Goal: Navigation & Orientation: Find specific page/section

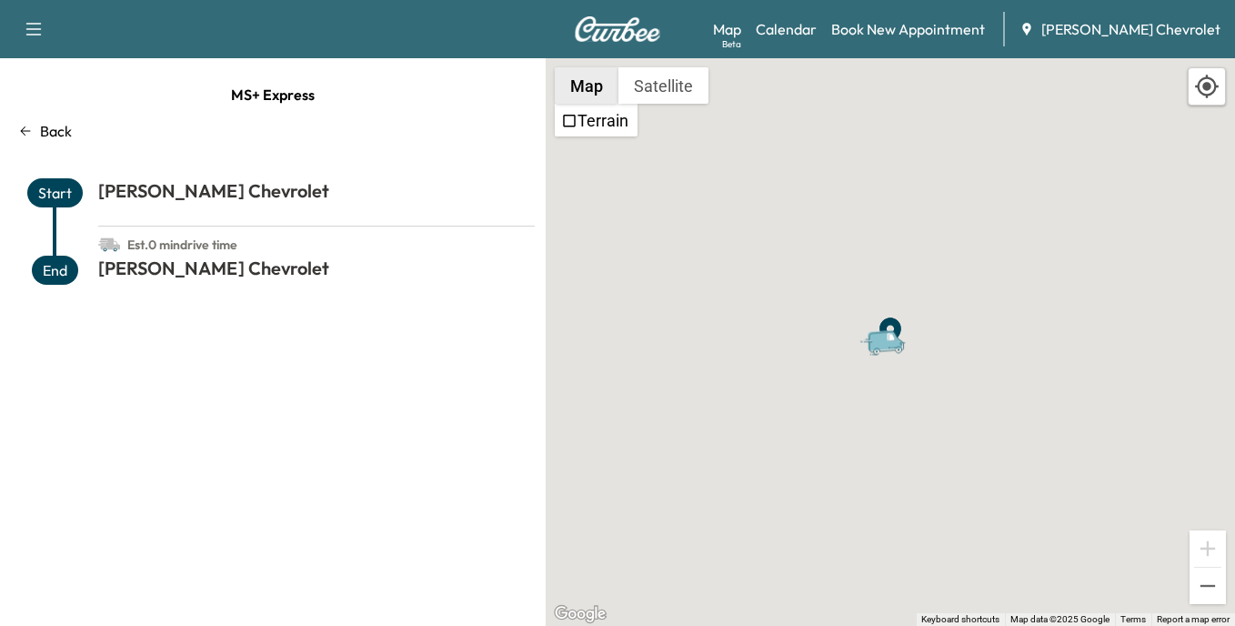
click at [591, 88] on button "Map" at bounding box center [587, 85] width 64 height 36
click at [608, 34] on img at bounding box center [617, 28] width 87 height 25
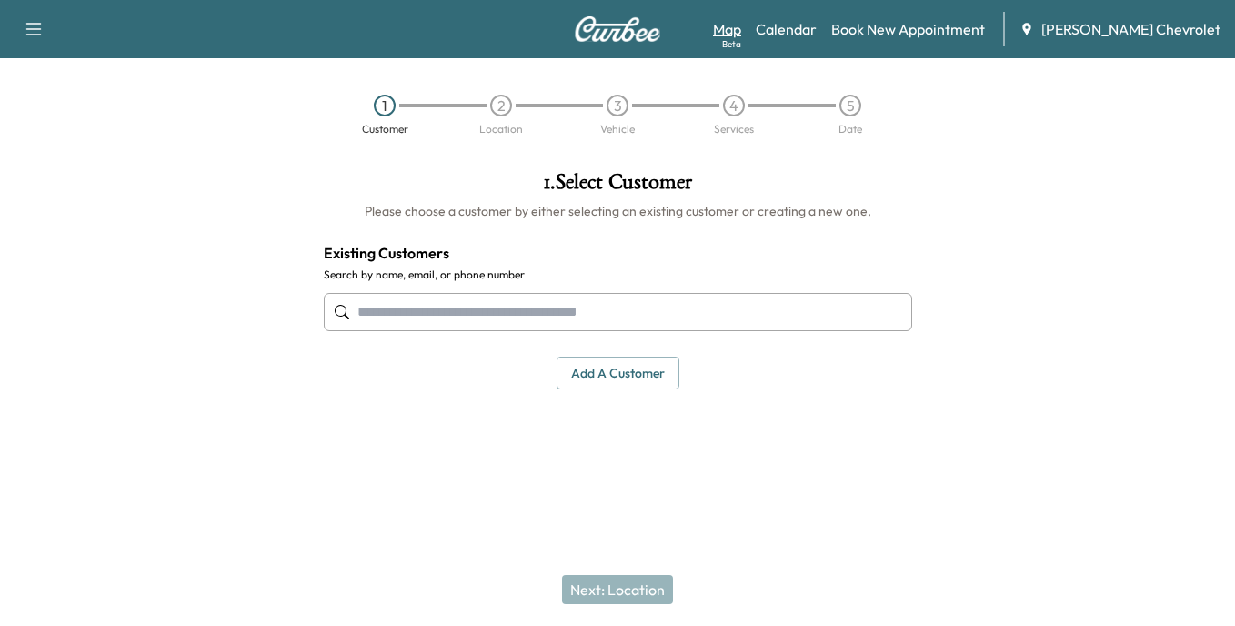
click at [741, 26] on link "Map Beta" at bounding box center [727, 29] width 28 height 22
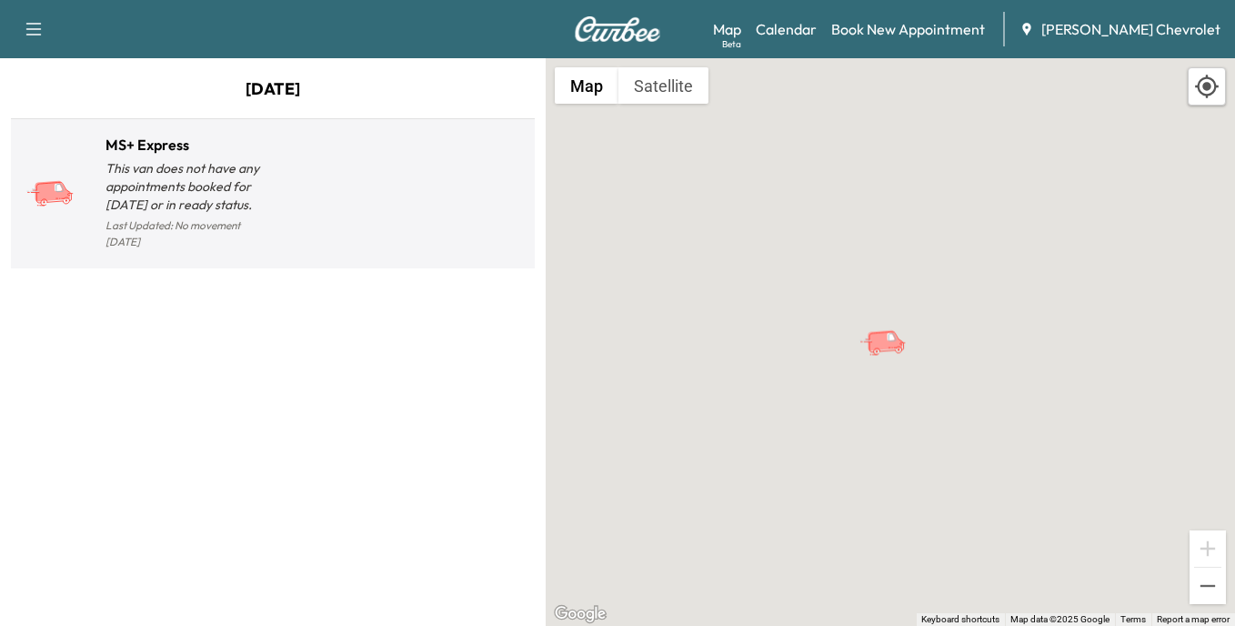
click at [149, 198] on p "This van does not have any appointments booked for [DATE] or in ready status." at bounding box center [189, 186] width 167 height 55
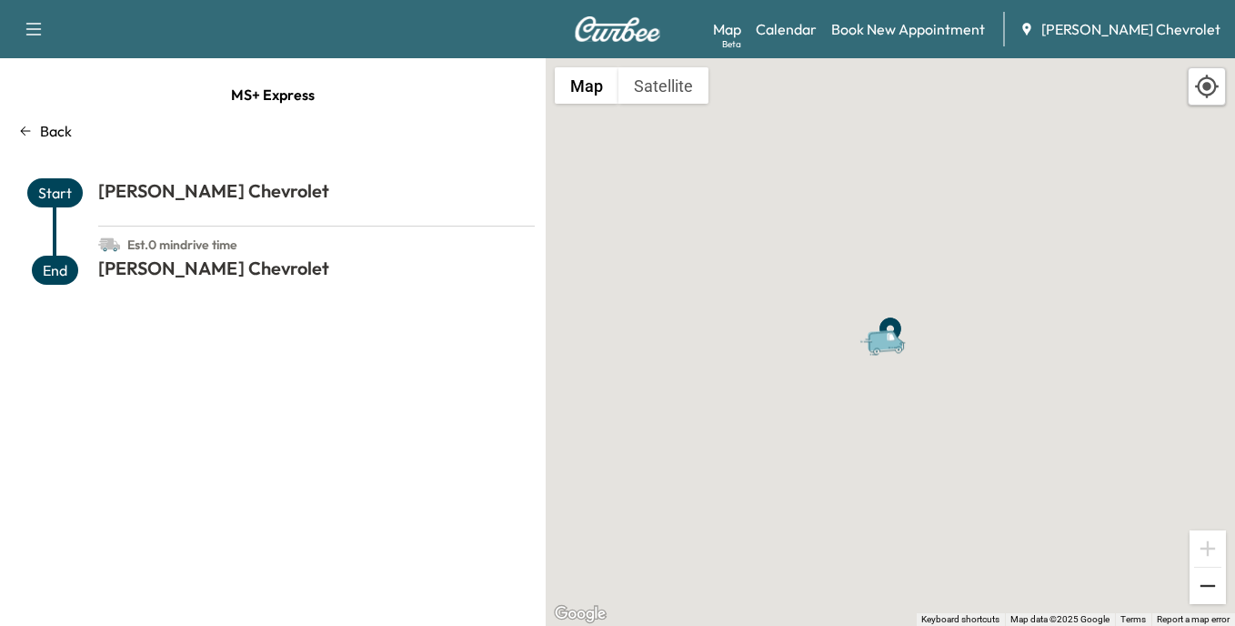
click at [1202, 581] on button "Zoom out" at bounding box center [1208, 586] width 36 height 36
click at [1209, 585] on button "Zoom out" at bounding box center [1208, 586] width 36 height 36
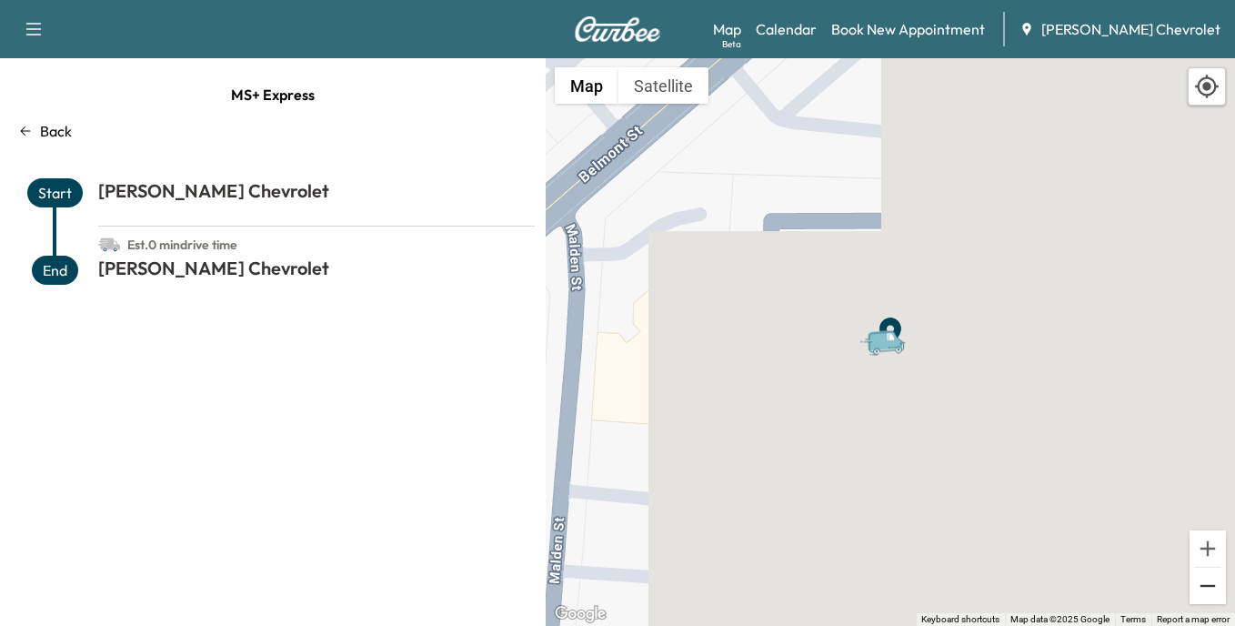
click at [1209, 585] on button "Zoom out" at bounding box center [1208, 586] width 36 height 36
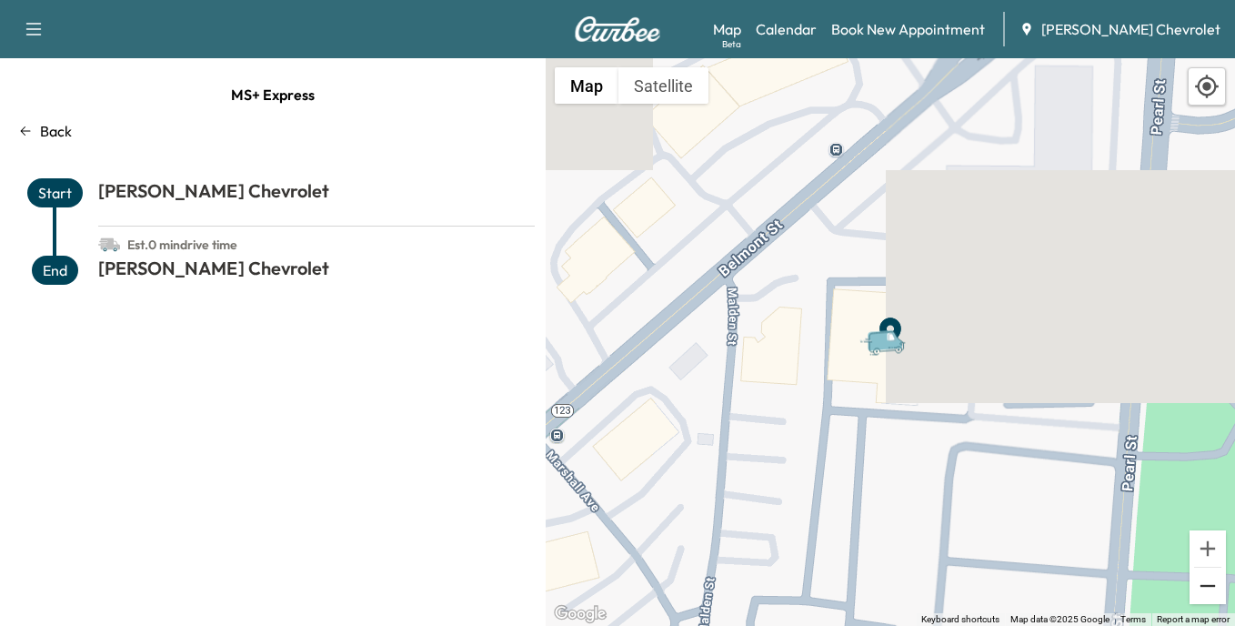
click at [1209, 585] on button "Zoom out" at bounding box center [1208, 586] width 36 height 36
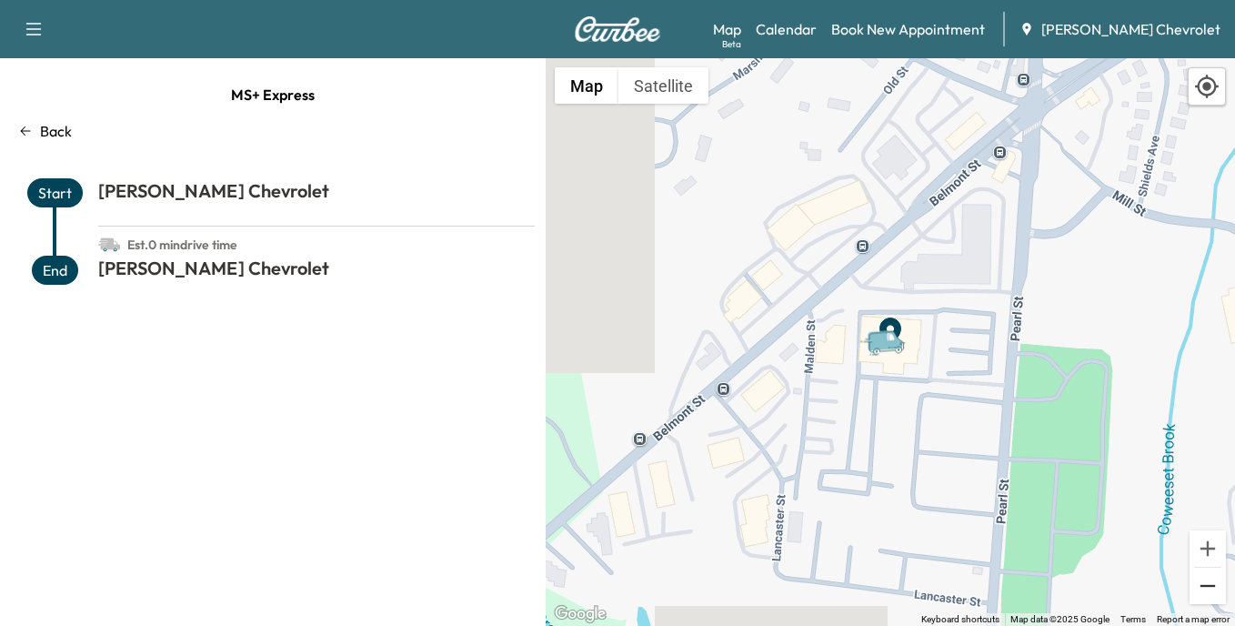
click at [1209, 585] on button "Zoom out" at bounding box center [1208, 586] width 36 height 36
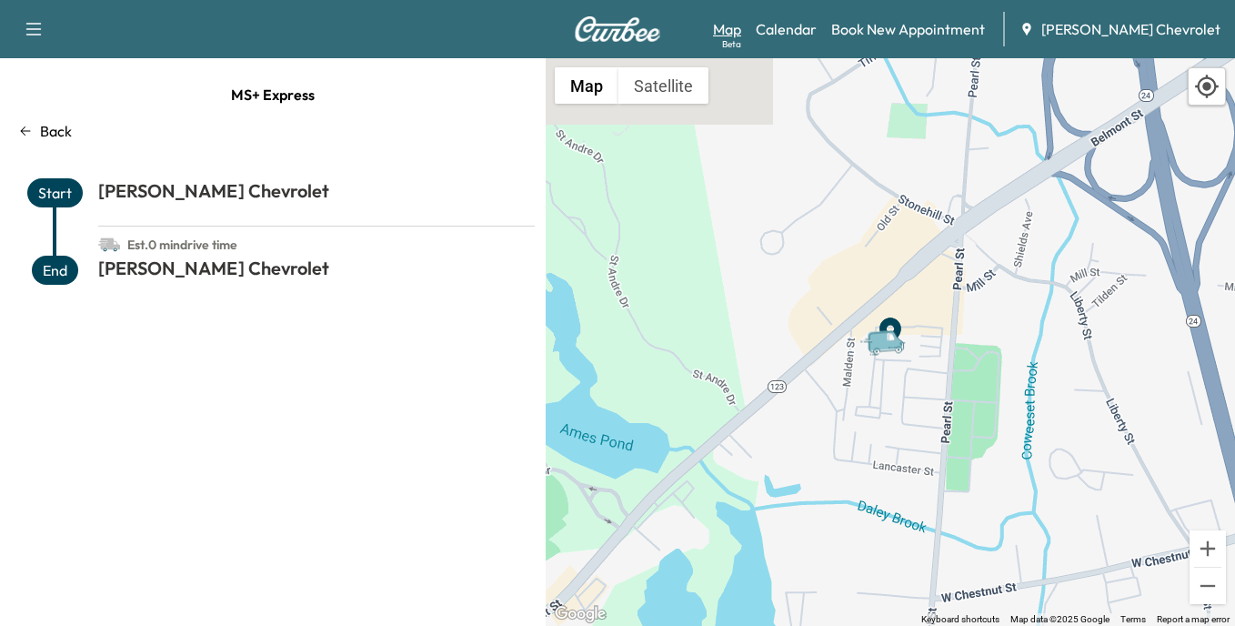
click at [741, 34] on link "Map Beta" at bounding box center [727, 29] width 28 height 22
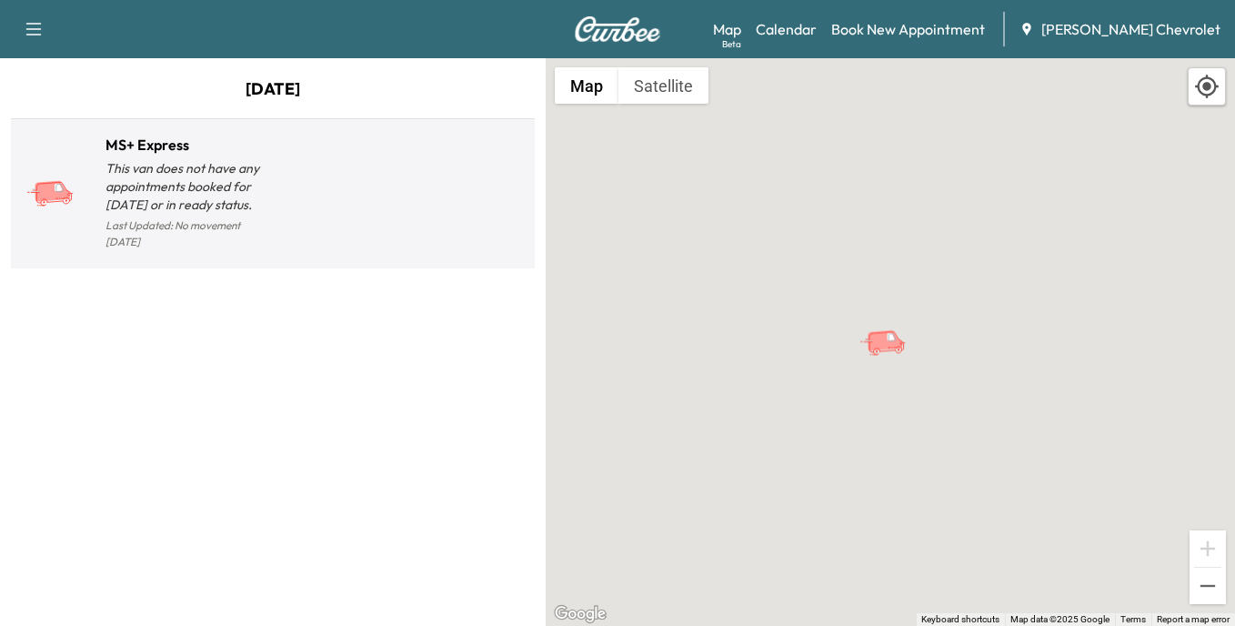
click at [152, 195] on p "This van does not have any appointments booked for [DATE] or in ready status." at bounding box center [189, 186] width 167 height 55
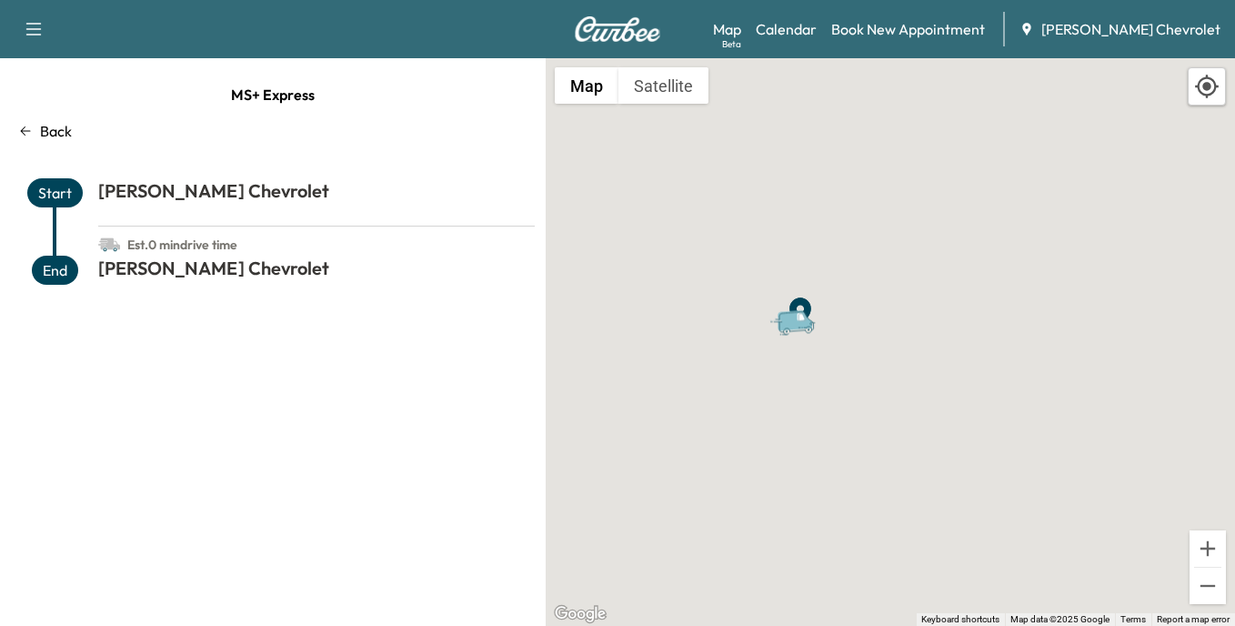
drag, startPoint x: 965, startPoint y: 493, endPoint x: 694, endPoint y: 345, distance: 308.9
click at [694, 345] on div "To activate drag with keyboard, press Alt + Enter. Once in keyboard drag state,…" at bounding box center [890, 342] width 689 height 568
click at [667, 94] on button "Satellite" at bounding box center [664, 85] width 90 height 36
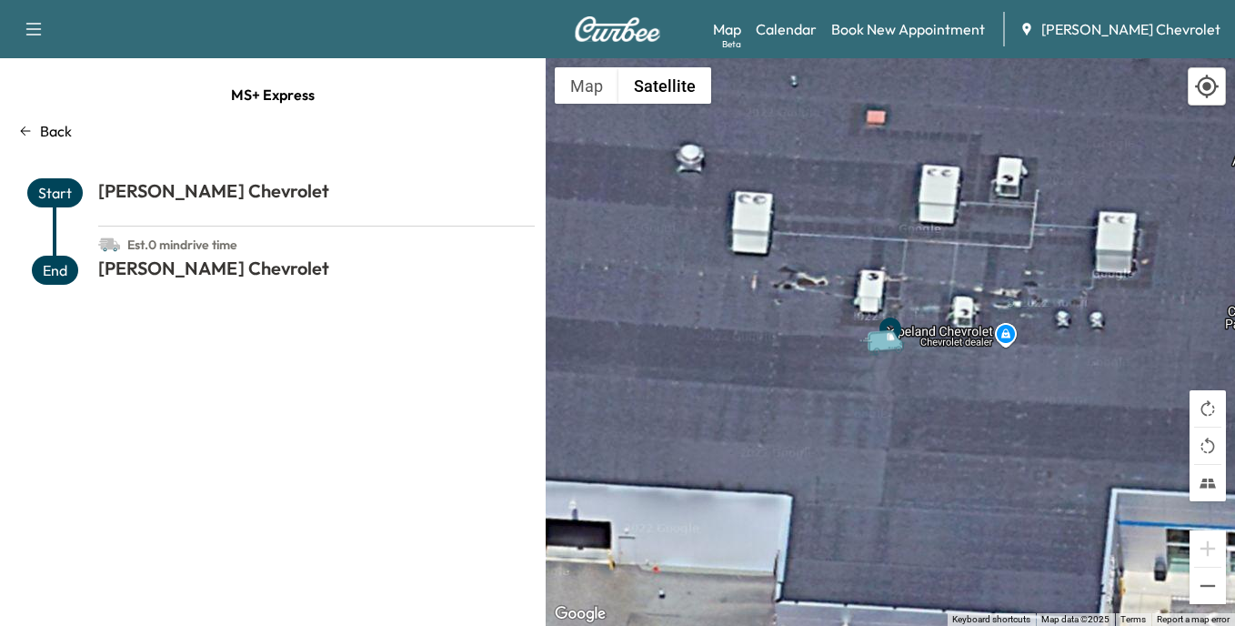
click at [48, 192] on span "Start" at bounding box center [54, 192] width 55 height 29
click at [185, 255] on span "Est. 0 min drive time" at bounding box center [182, 244] width 110 height 31
click at [741, 30] on link "Map Beta" at bounding box center [727, 29] width 28 height 22
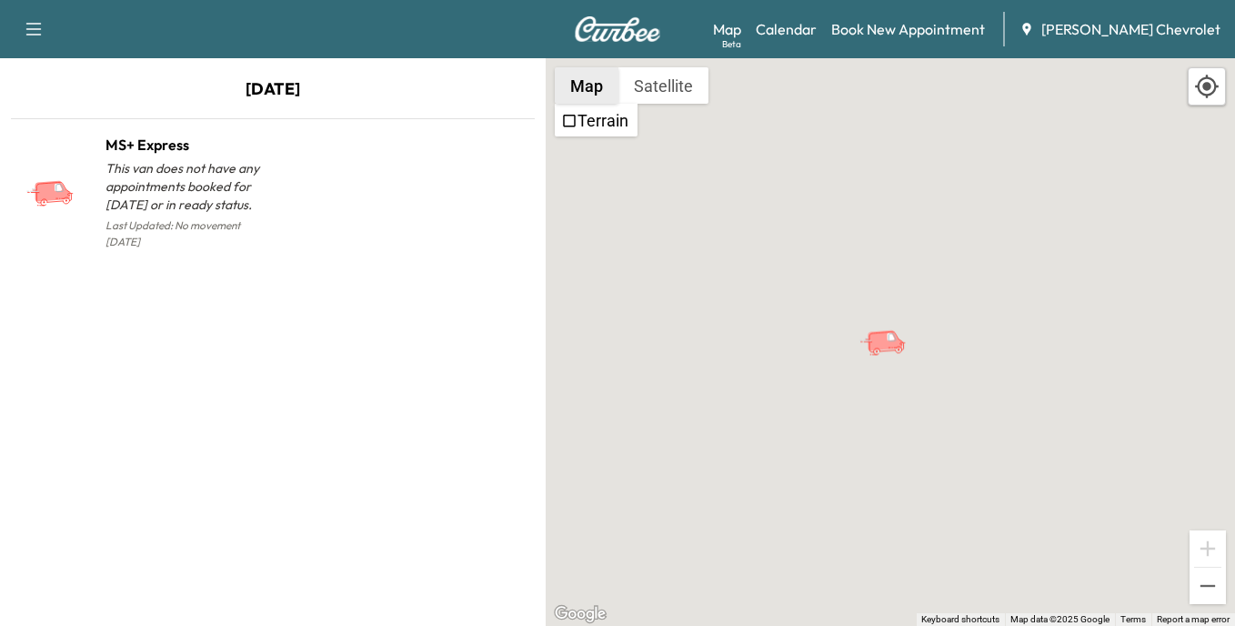
click at [592, 96] on button "Map" at bounding box center [587, 85] width 64 height 36
click at [602, 124] on label "Terrain" at bounding box center [603, 120] width 51 height 19
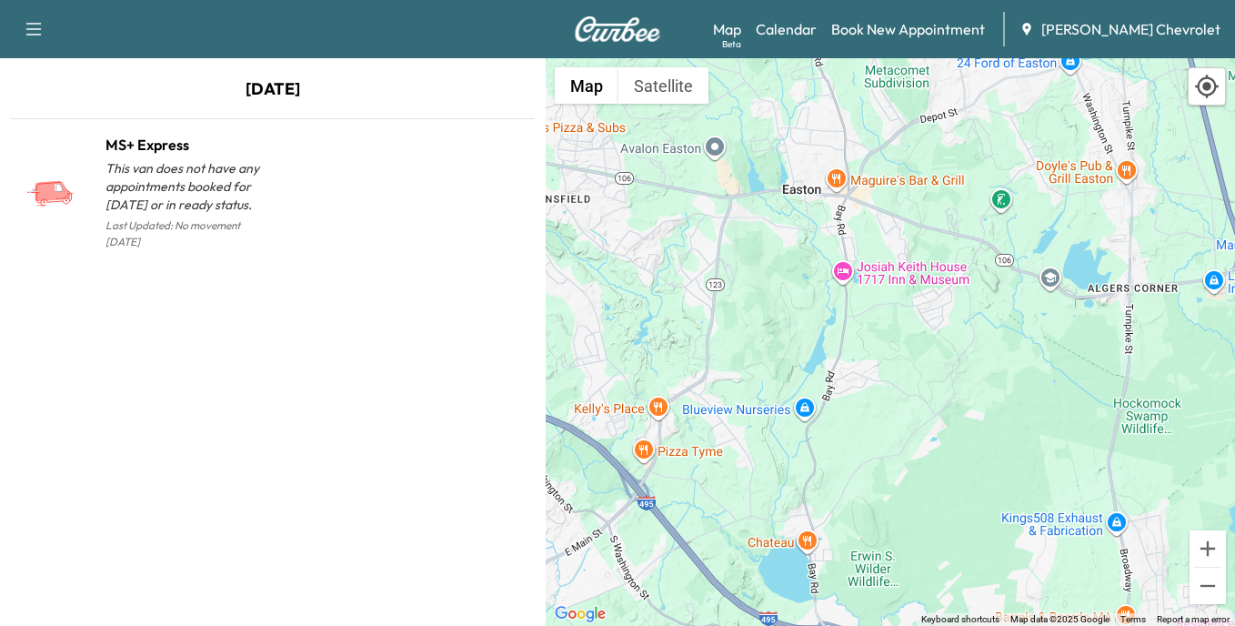
drag, startPoint x: 749, startPoint y: 538, endPoint x: 1102, endPoint y: 52, distance: 601.1
click at [1102, 52] on div "Support Log Out Map Beta Calendar Book New Appointment [PERSON_NAME] Chevrolet …" at bounding box center [617, 313] width 1235 height 626
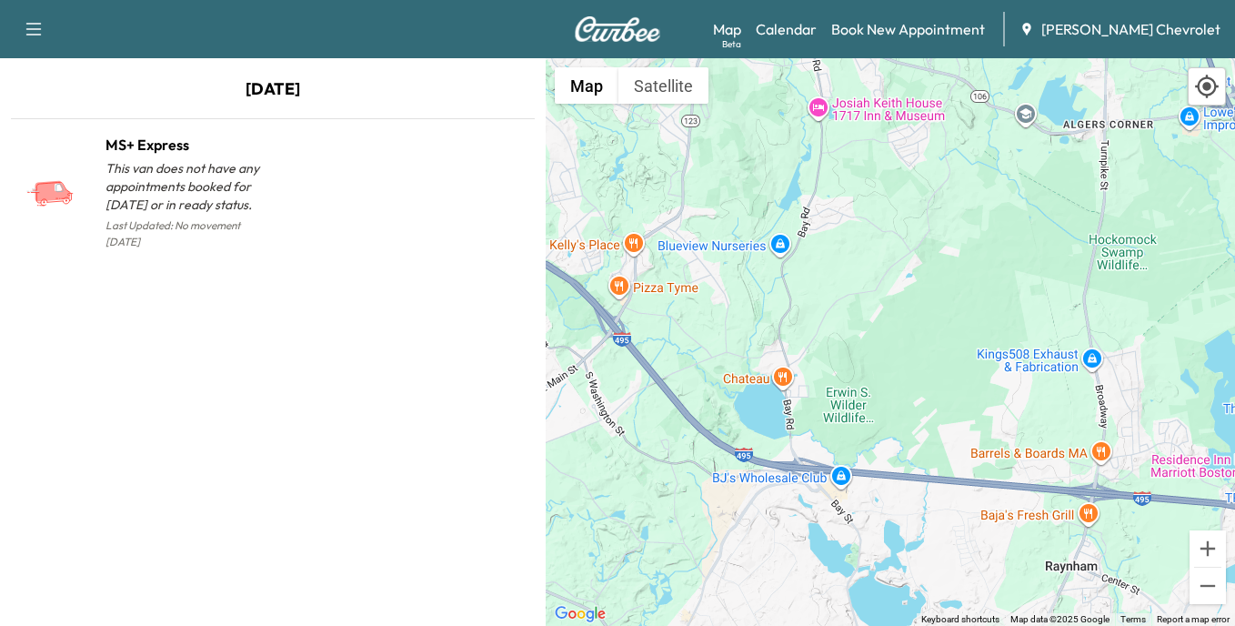
drag, startPoint x: 955, startPoint y: 450, endPoint x: 1013, endPoint y: 222, distance: 235.6
click at [1013, 222] on div "To activate drag with keyboard, press Alt + Enter. Once in keyboard drag state,…" at bounding box center [890, 342] width 689 height 568
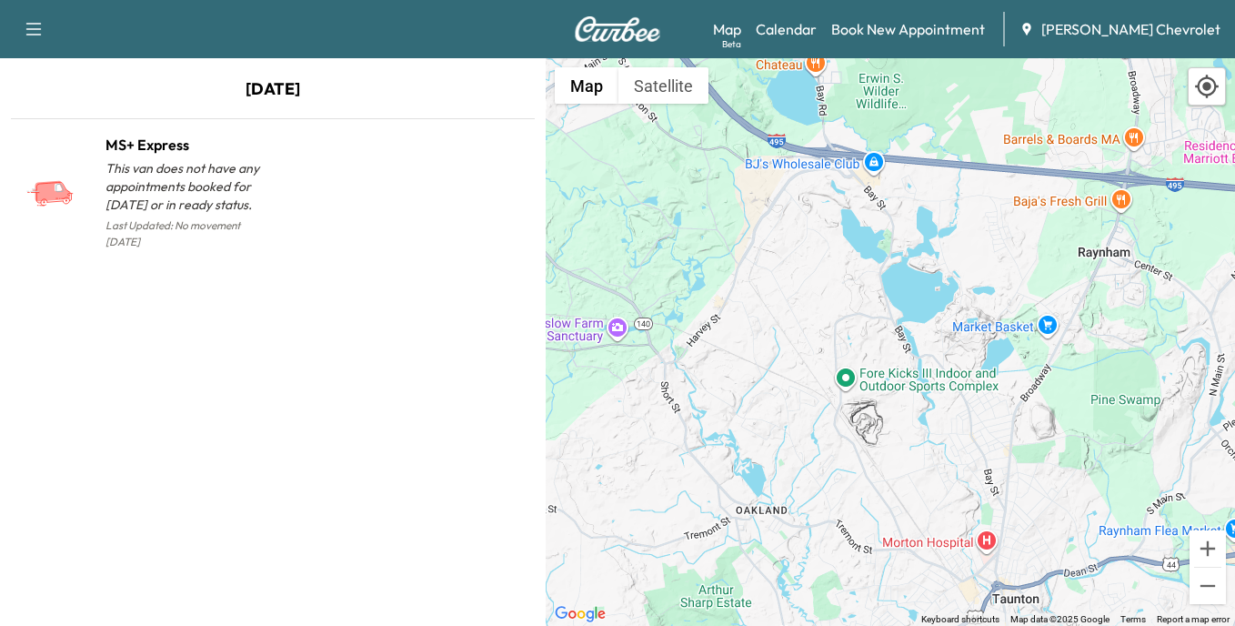
drag, startPoint x: 1035, startPoint y: 368, endPoint x: 1047, endPoint y: 86, distance: 282.2
click at [1047, 86] on div "To activate drag with keyboard, press Alt + Enter. Once in keyboard drag state,…" at bounding box center [890, 342] width 689 height 568
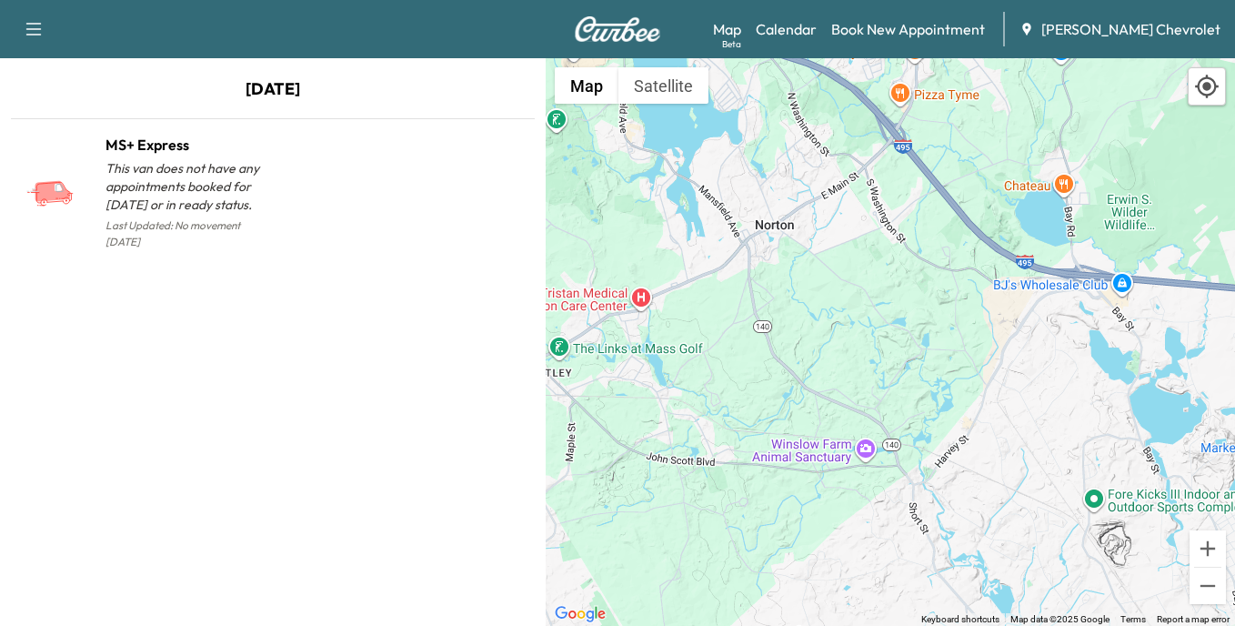
drag, startPoint x: 699, startPoint y: 385, endPoint x: 893, endPoint y: 559, distance: 261.5
click at [893, 559] on div "To activate drag with keyboard, press Alt + Enter. Once in keyboard drag state,…" at bounding box center [890, 342] width 689 height 568
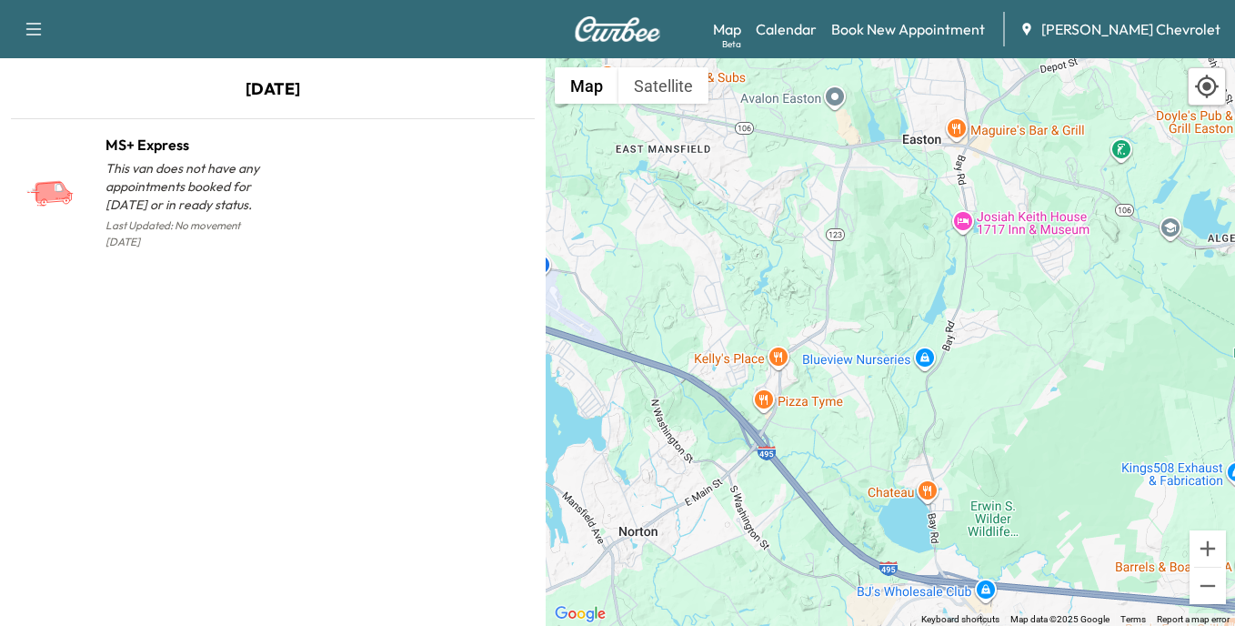
drag, startPoint x: 907, startPoint y: 242, endPoint x: 818, endPoint y: 501, distance: 274.1
click at [818, 501] on div "To activate drag with keyboard, press Alt + Enter. Once in keyboard drag state,…" at bounding box center [890, 342] width 689 height 568
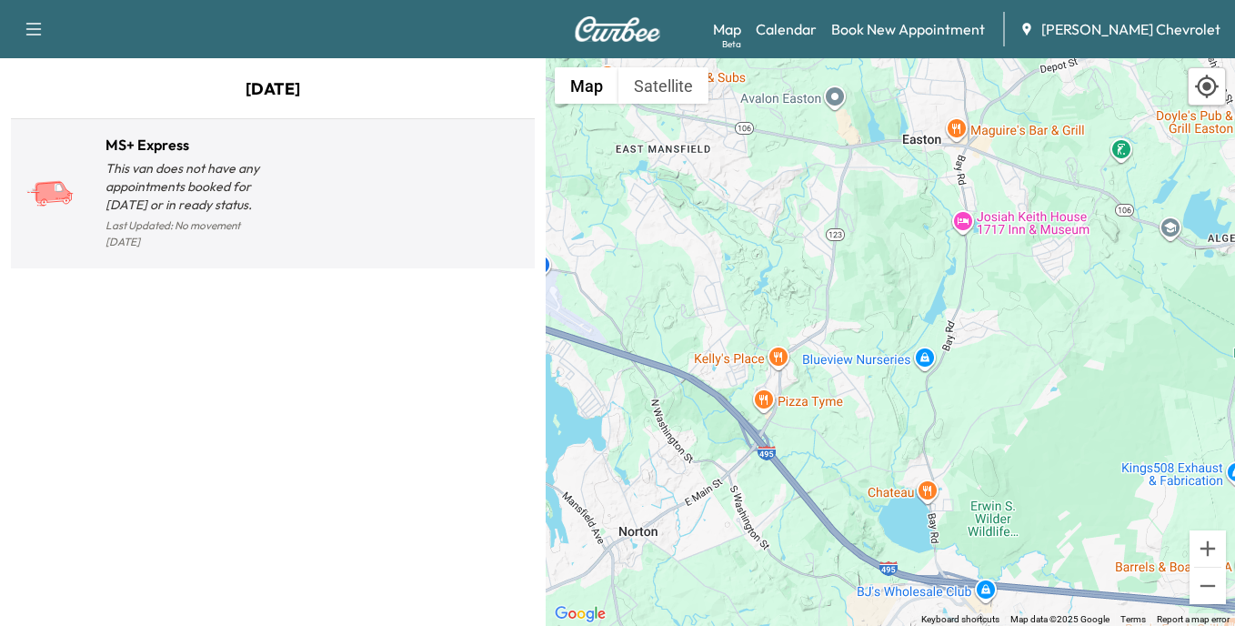
click at [165, 170] on p "This van does not have any appointments booked for [DATE] or in ready status." at bounding box center [189, 186] width 167 height 55
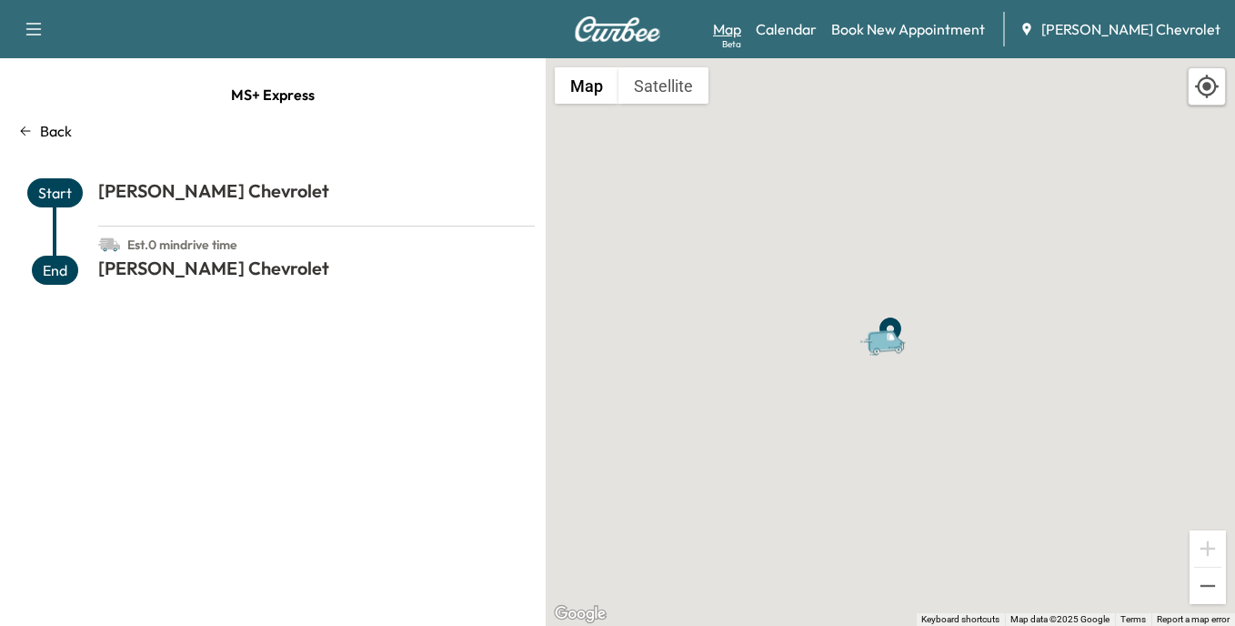
click at [741, 28] on link "Map Beta" at bounding box center [727, 29] width 28 height 22
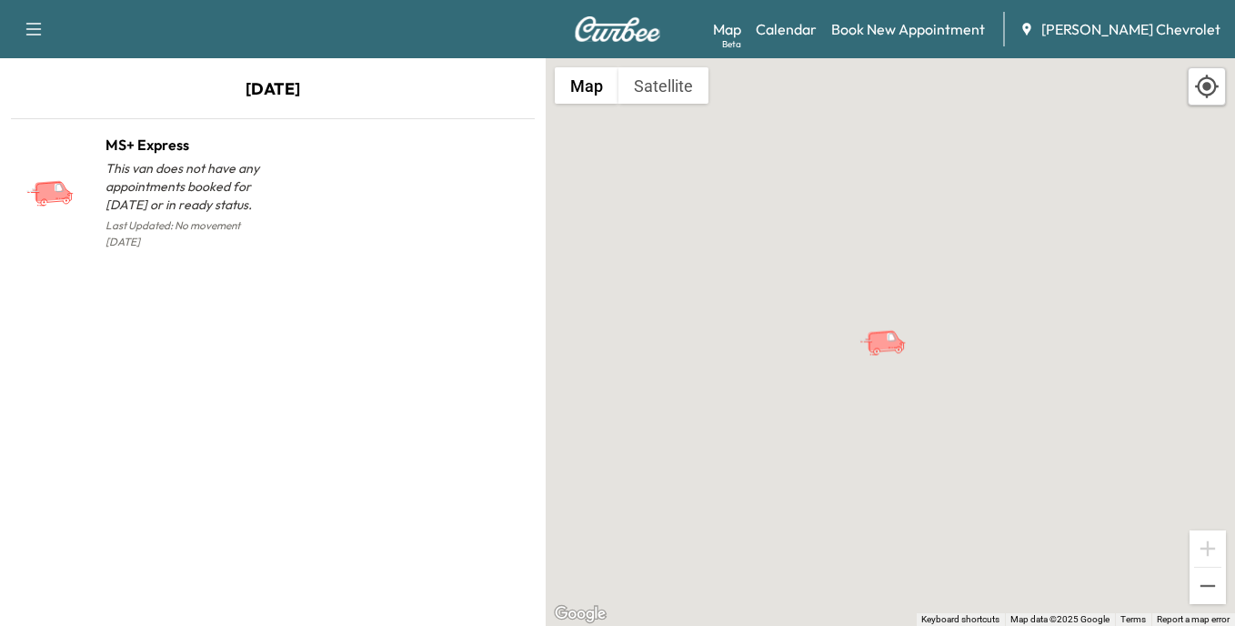
click at [33, 22] on icon "button" at bounding box center [34, 29] width 22 height 22
click at [55, 96] on button "Log Out" at bounding box center [64, 102] width 68 height 29
